Goal: Understand process/instructions

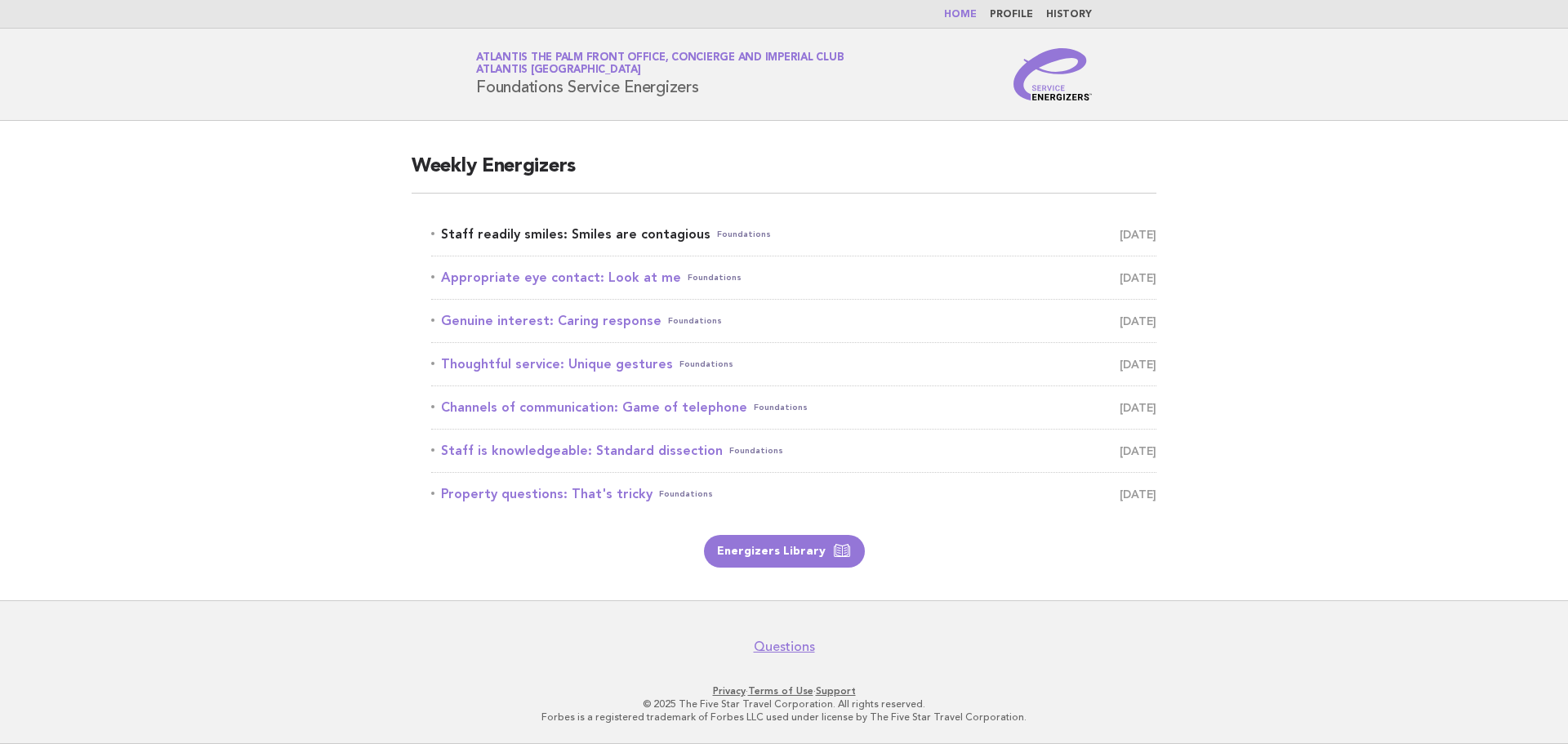
click at [536, 233] on link "Staff readily smiles: Smiles are contagious Foundations August 25" at bounding box center [794, 234] width 725 height 23
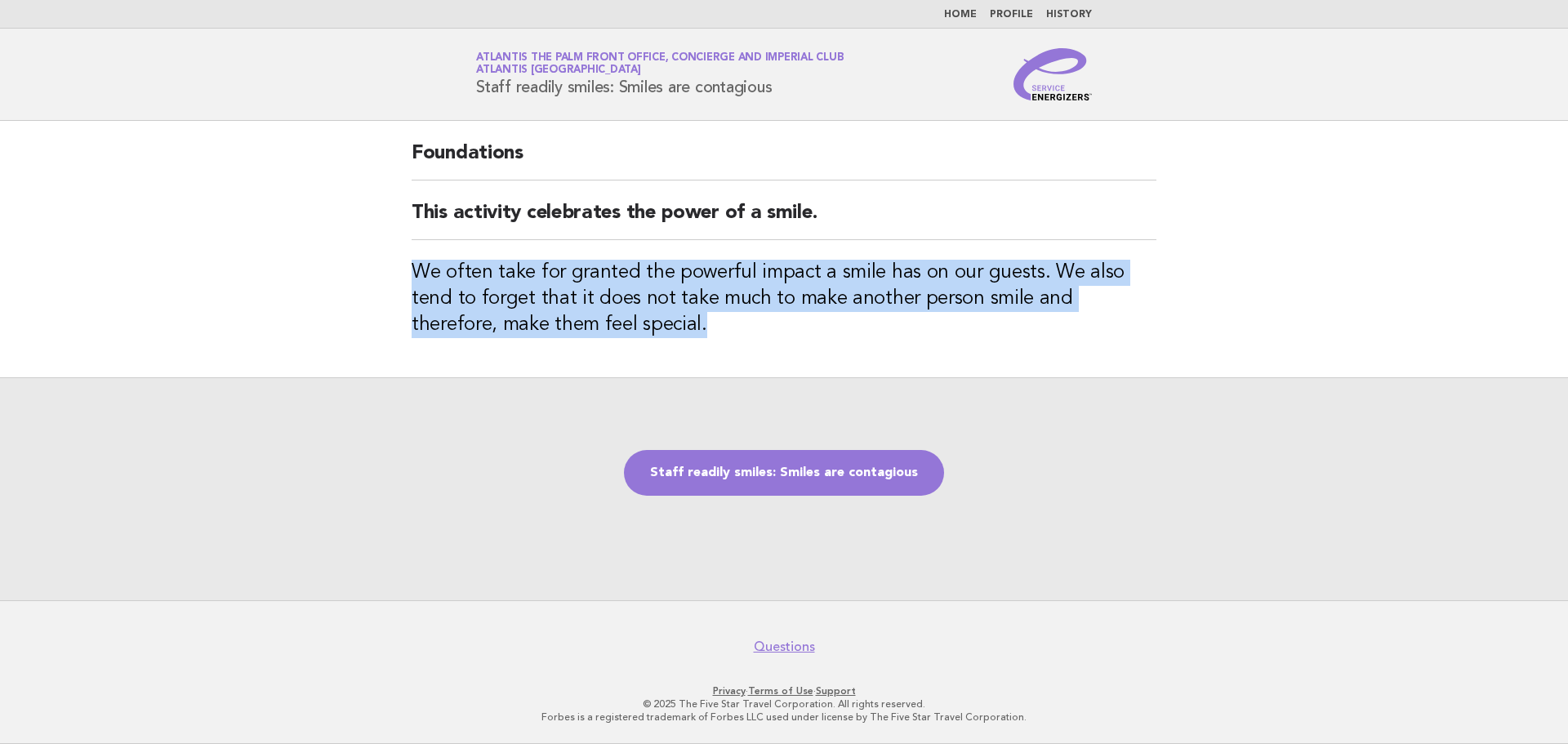
drag, startPoint x: 606, startPoint y: 333, endPoint x: 384, endPoint y: 276, distance: 229.2
click at [384, 276] on main "Foundations This activity celebrates the power of a smile. We often take for gr…" at bounding box center [784, 360] width 1568 height 479
copy h3 "We often take for granted the powerful impact a smile has on our guests. We als…"
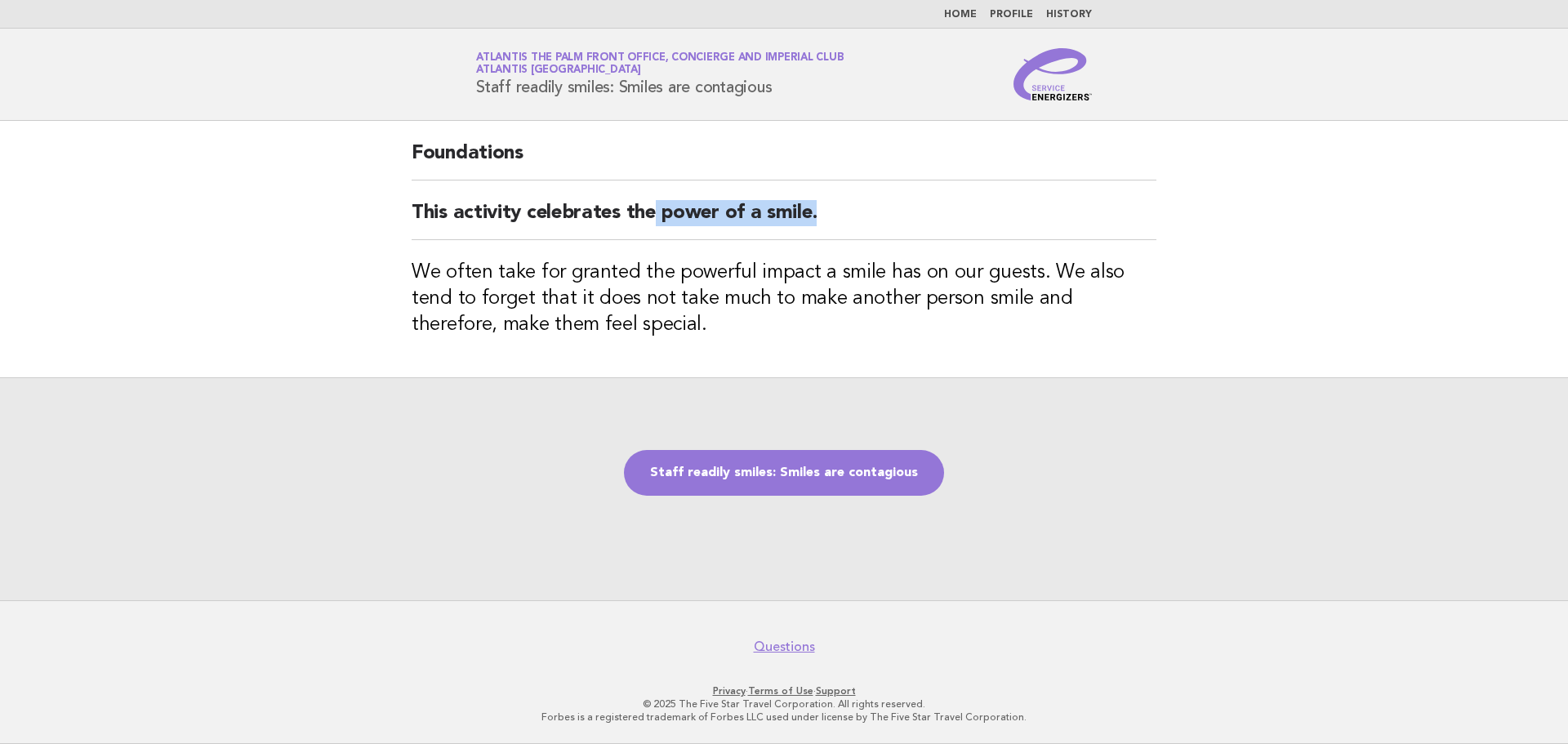
drag, startPoint x: 820, startPoint y: 215, endPoint x: 653, endPoint y: 223, distance: 167.2
click at [653, 223] on h2 "This activity celebrates the power of a smile." at bounding box center [784, 219] width 745 height 40
copy h2 "power of a smile."
click at [801, 475] on link "Staff readily smiles: Smiles are contagious" at bounding box center [784, 473] width 321 height 46
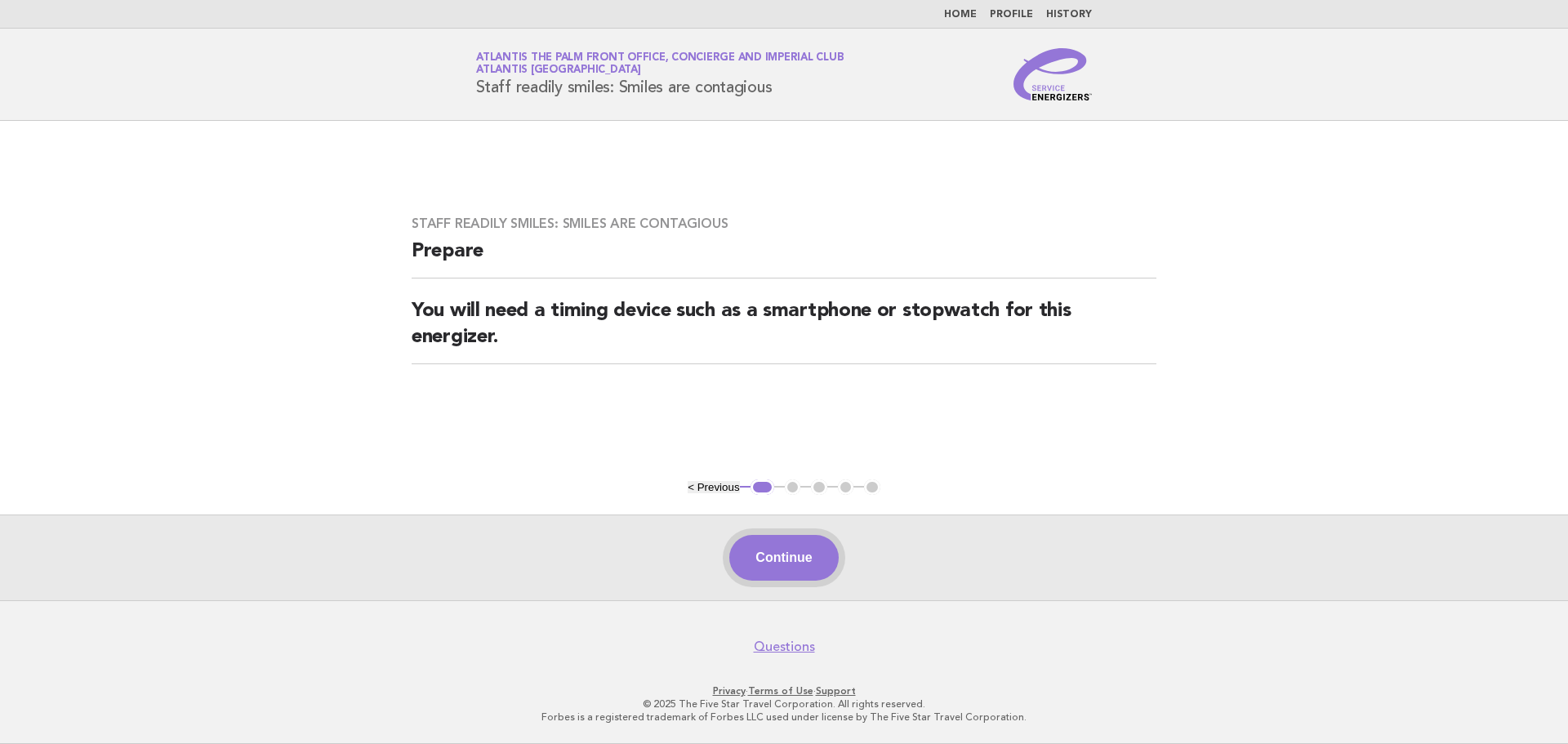
click at [786, 565] on button "Continue" at bounding box center [784, 558] width 108 height 46
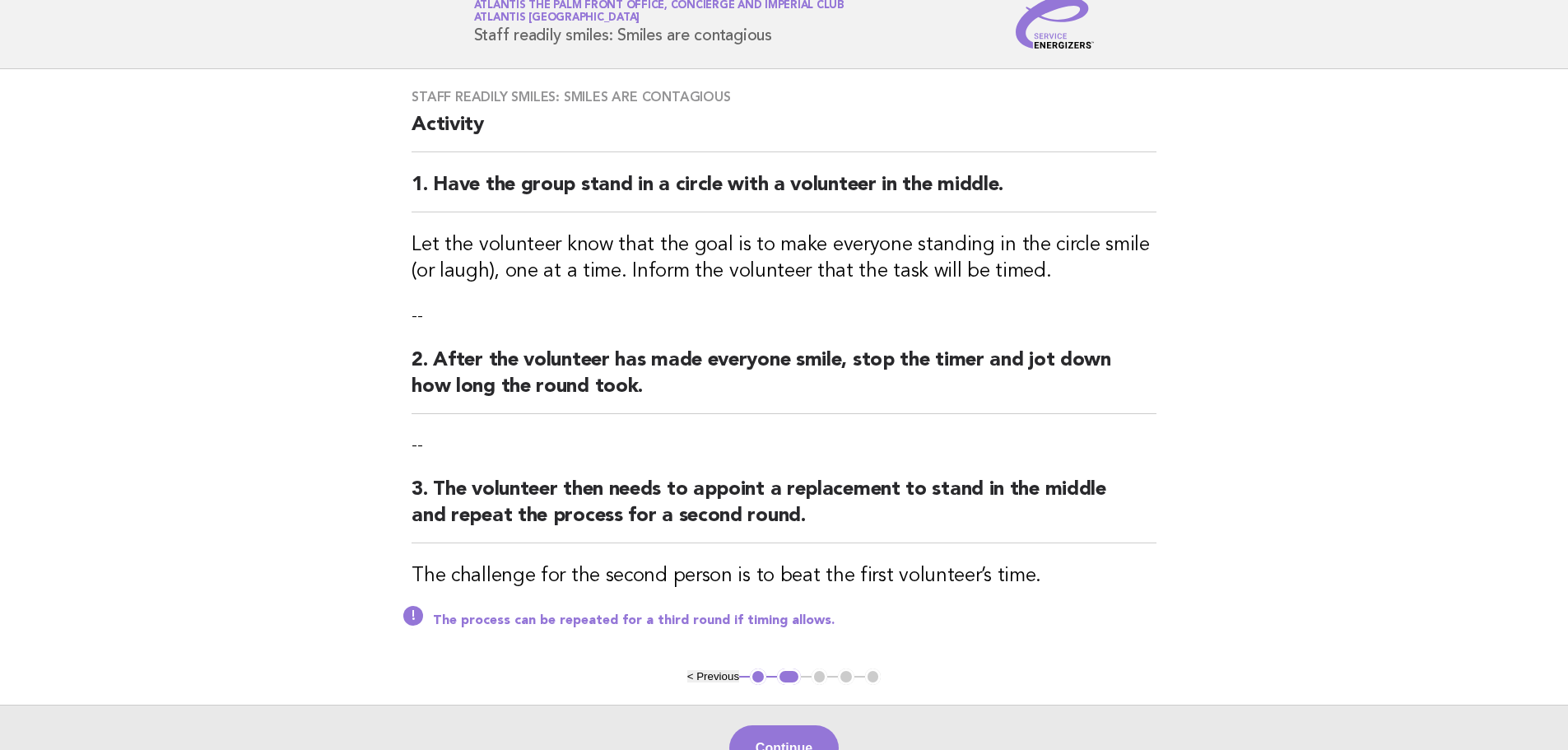
scroll to position [82, 0]
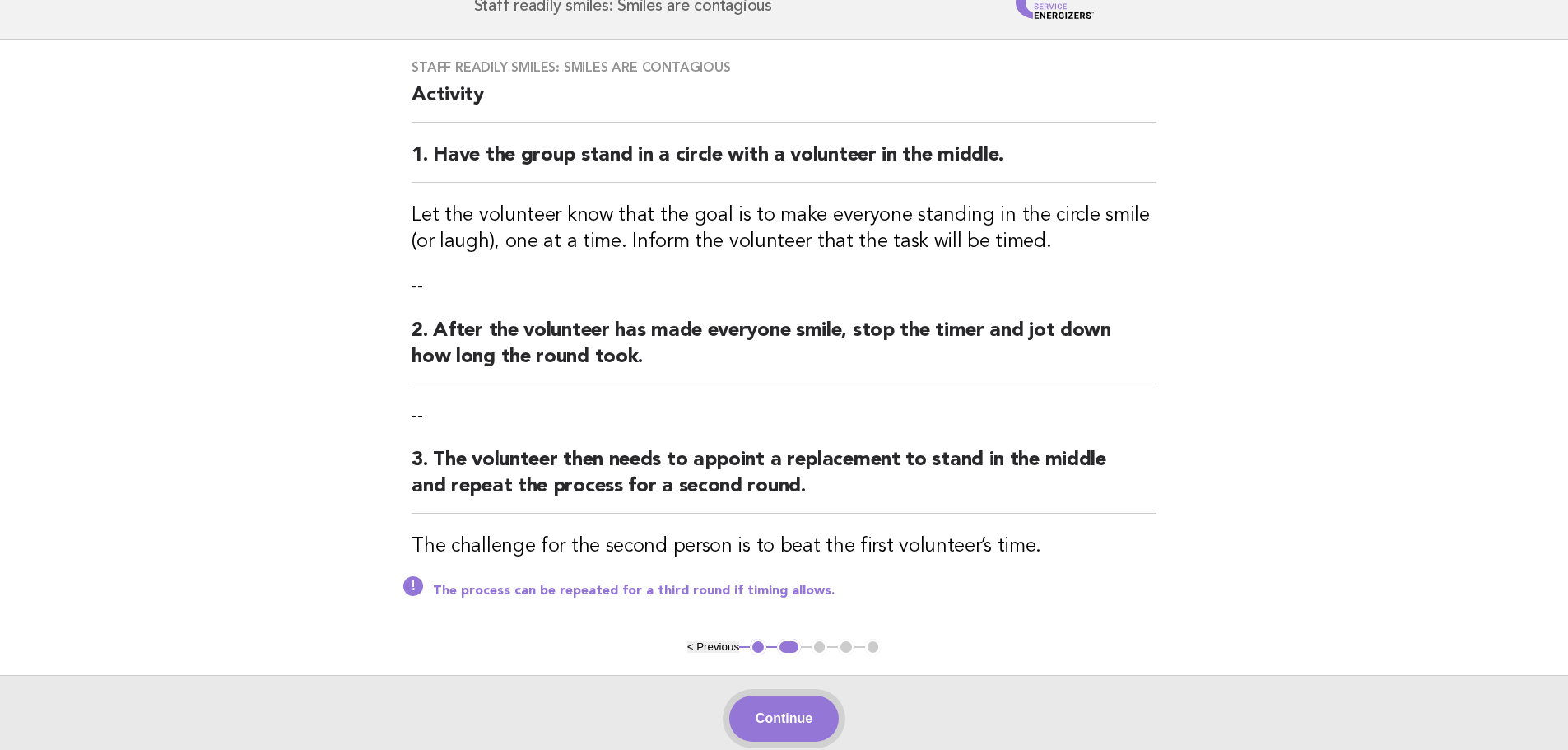
click at [824, 731] on button "Continue" at bounding box center [784, 719] width 109 height 47
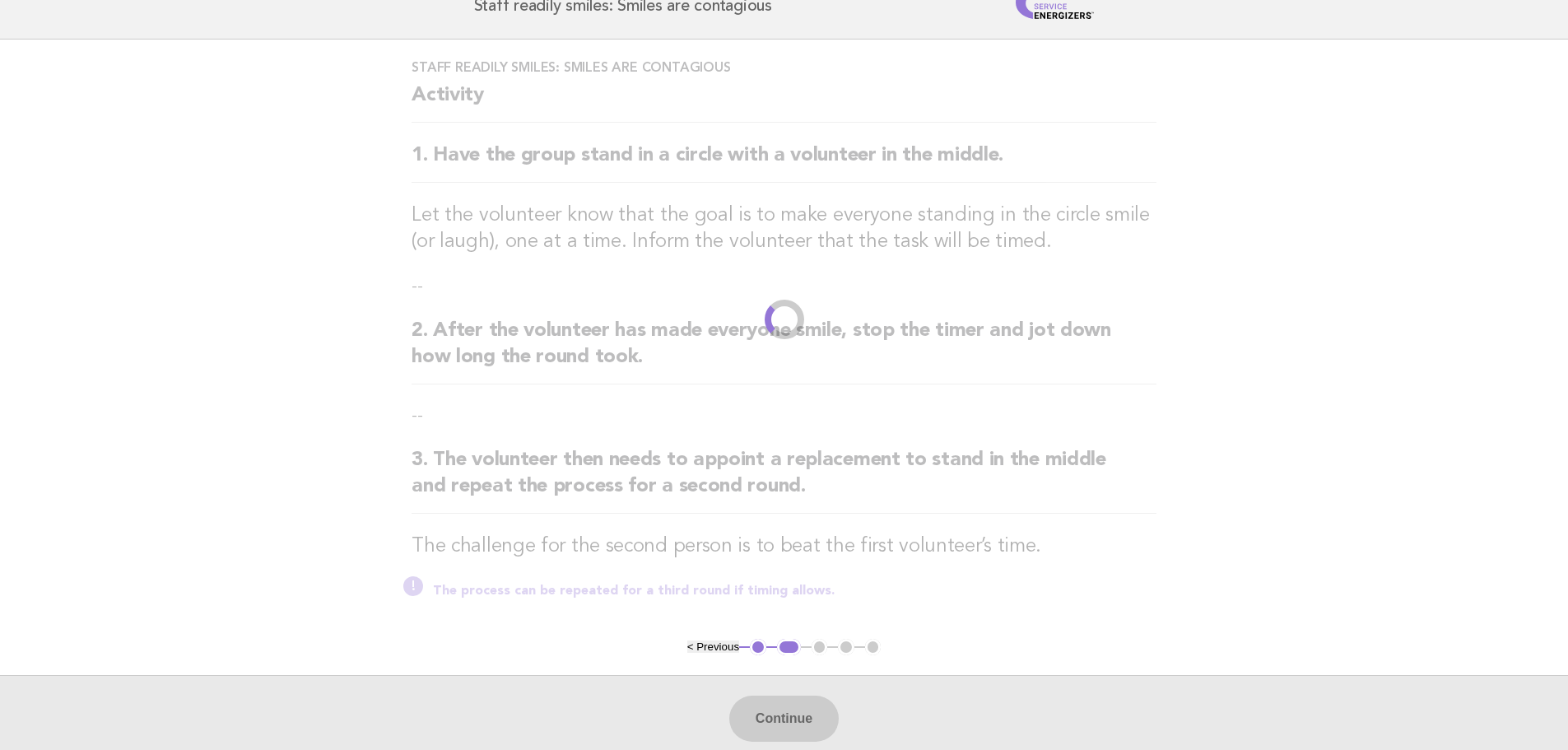
scroll to position [0, 0]
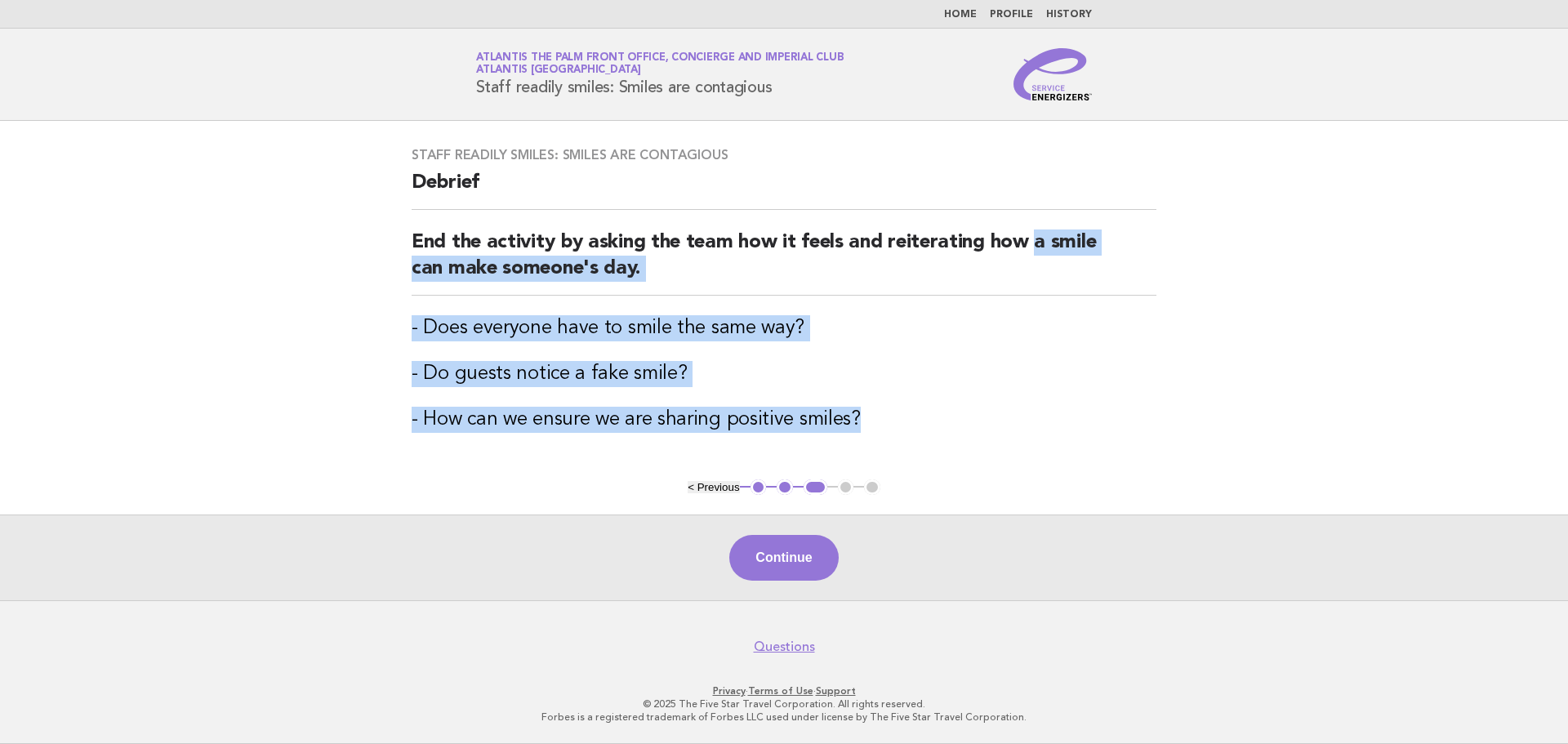
drag, startPoint x: 863, startPoint y: 418, endPoint x: 1035, endPoint y: 239, distance: 248.2
click at [1035, 239] on div "Staff readily smiles: Smiles are contagious Debrief End the activity by asking …" at bounding box center [784, 300] width 784 height 344
copy div "a smile can make someone's day. - Does everyone have to smile the same way? - D…"
click at [780, 559] on button "Continue" at bounding box center [784, 558] width 108 height 46
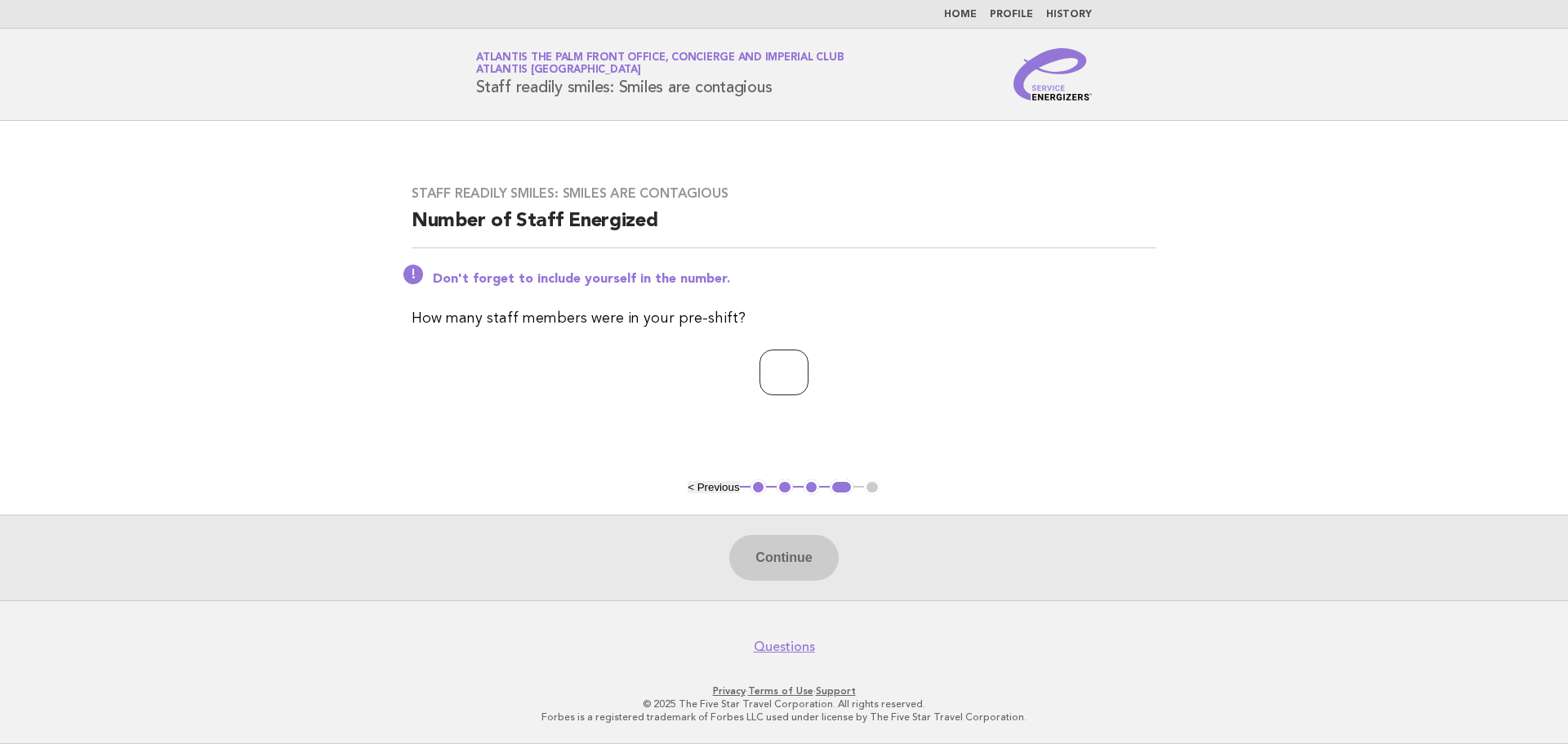
click at [771, 364] on input "number" at bounding box center [784, 373] width 49 height 46
drag, startPoint x: 767, startPoint y: 370, endPoint x: 0, endPoint y: 153, distance: 797.1
click at [0, 158] on main "Staff readily smiles: Smiles are contagious Number of Staff Energized Don't for…" at bounding box center [784, 360] width 1568 height 479
type input "*"
click at [779, 564] on button "Continue" at bounding box center [784, 558] width 108 height 46
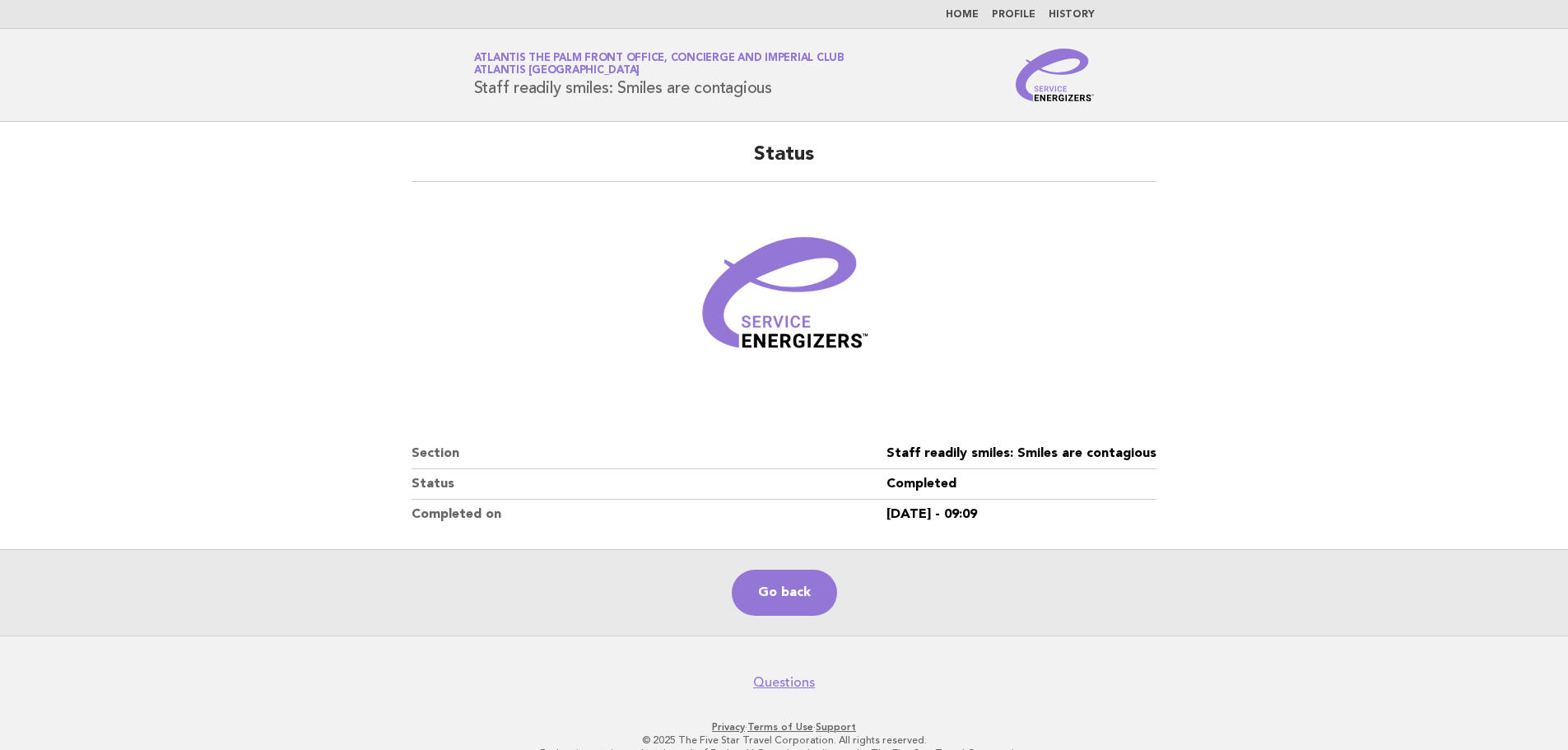
drag, startPoint x: 275, startPoint y: 293, endPoint x: 292, endPoint y: 191, distance: 103.4
click at [275, 280] on main "Status Section Staff readily smiles: Smiles are contagious Status Completed Com…" at bounding box center [784, 379] width 1568 height 514
